Goal: Task Accomplishment & Management: Manage account settings

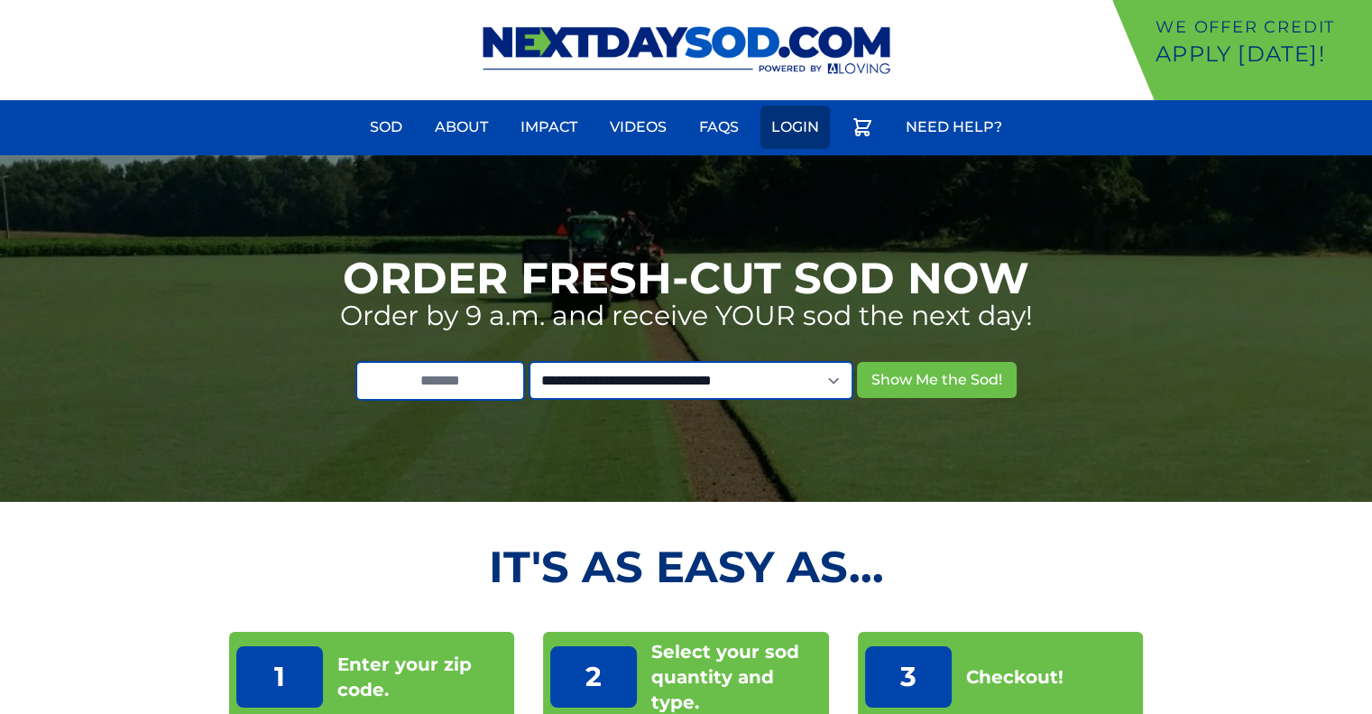
click at [781, 122] on link "Login" at bounding box center [795, 127] width 69 height 43
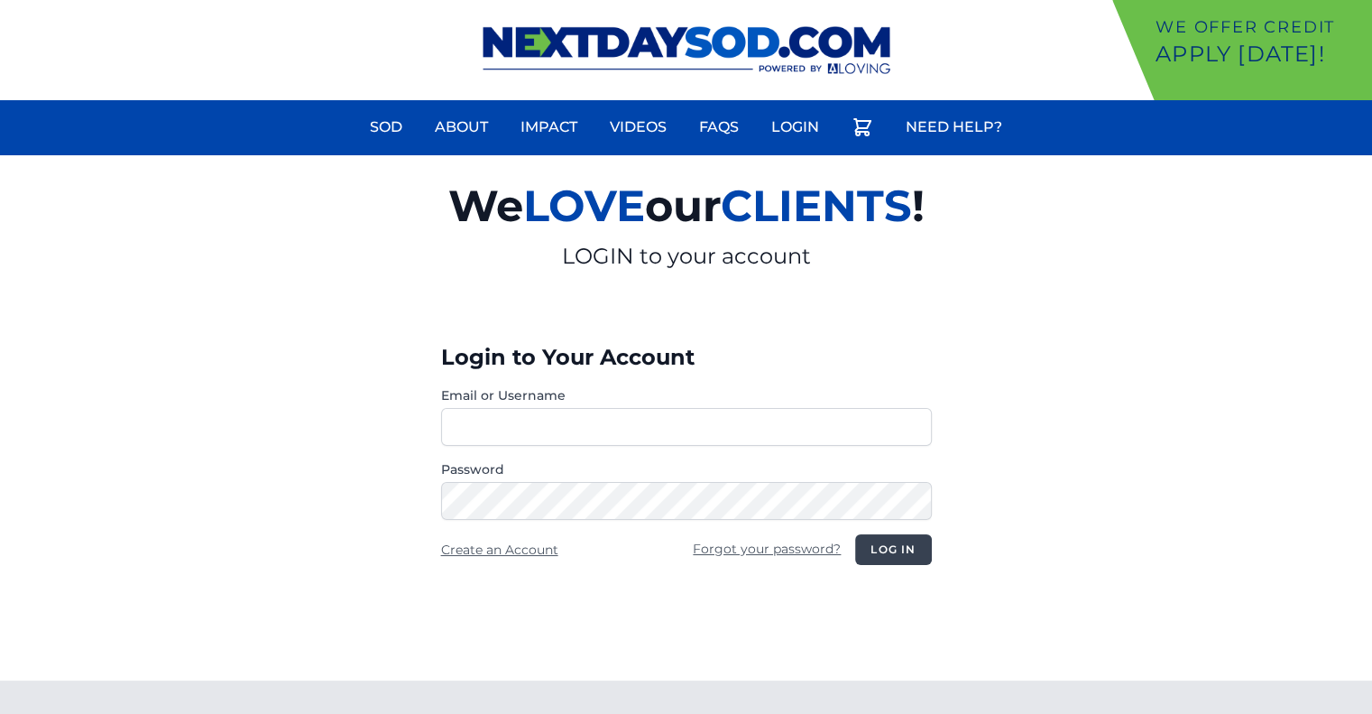
type input "**********"
click at [889, 557] on button "Log in" at bounding box center [893, 549] width 76 height 31
